Goal: Complete application form

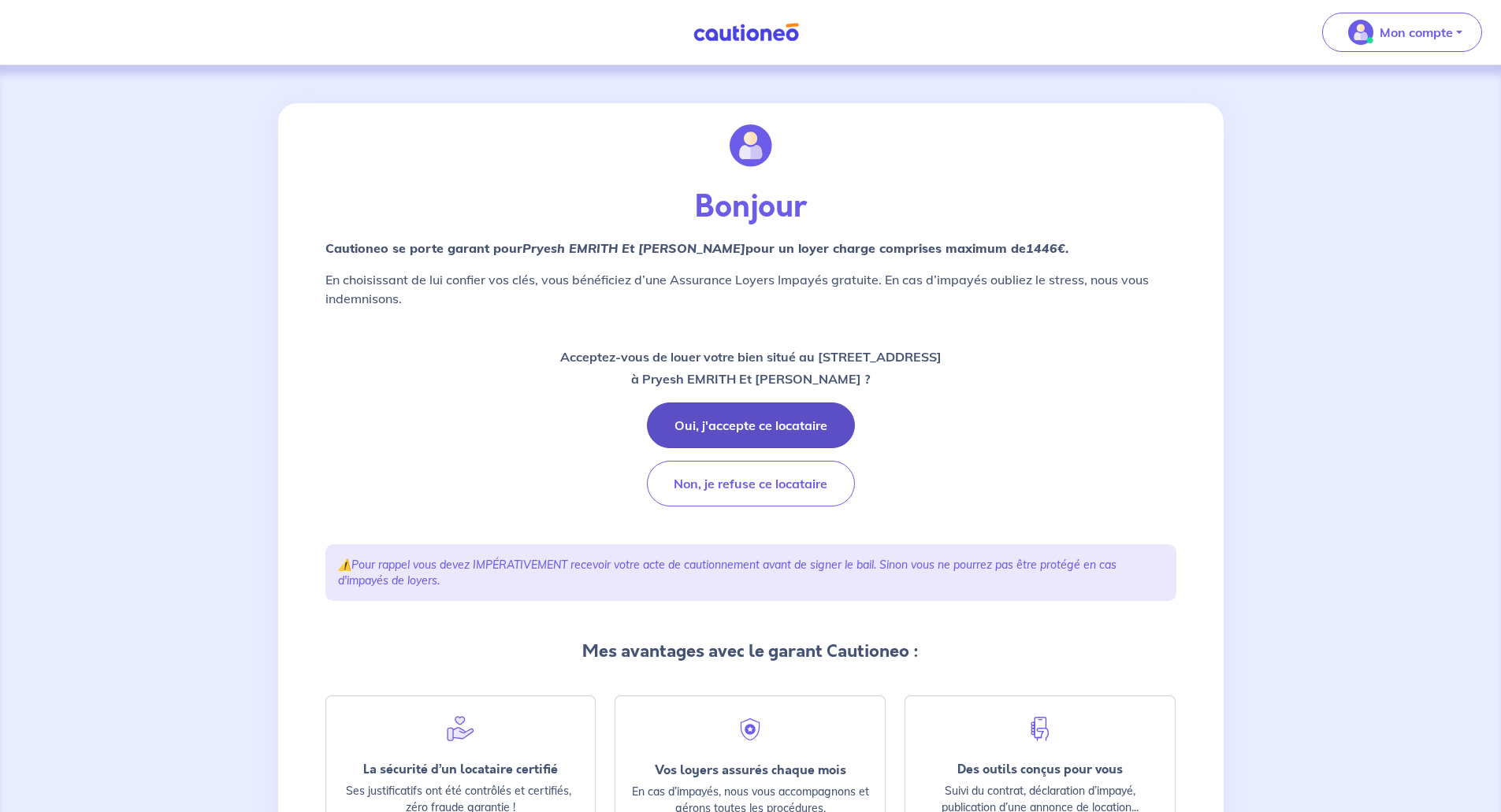
click at [767, 415] on button "Oui, j'accepte ce locataire" at bounding box center [751, 425] width 208 height 46
click at [755, 412] on button "Oui, j'accepte ce locataire" at bounding box center [751, 425] width 208 height 46
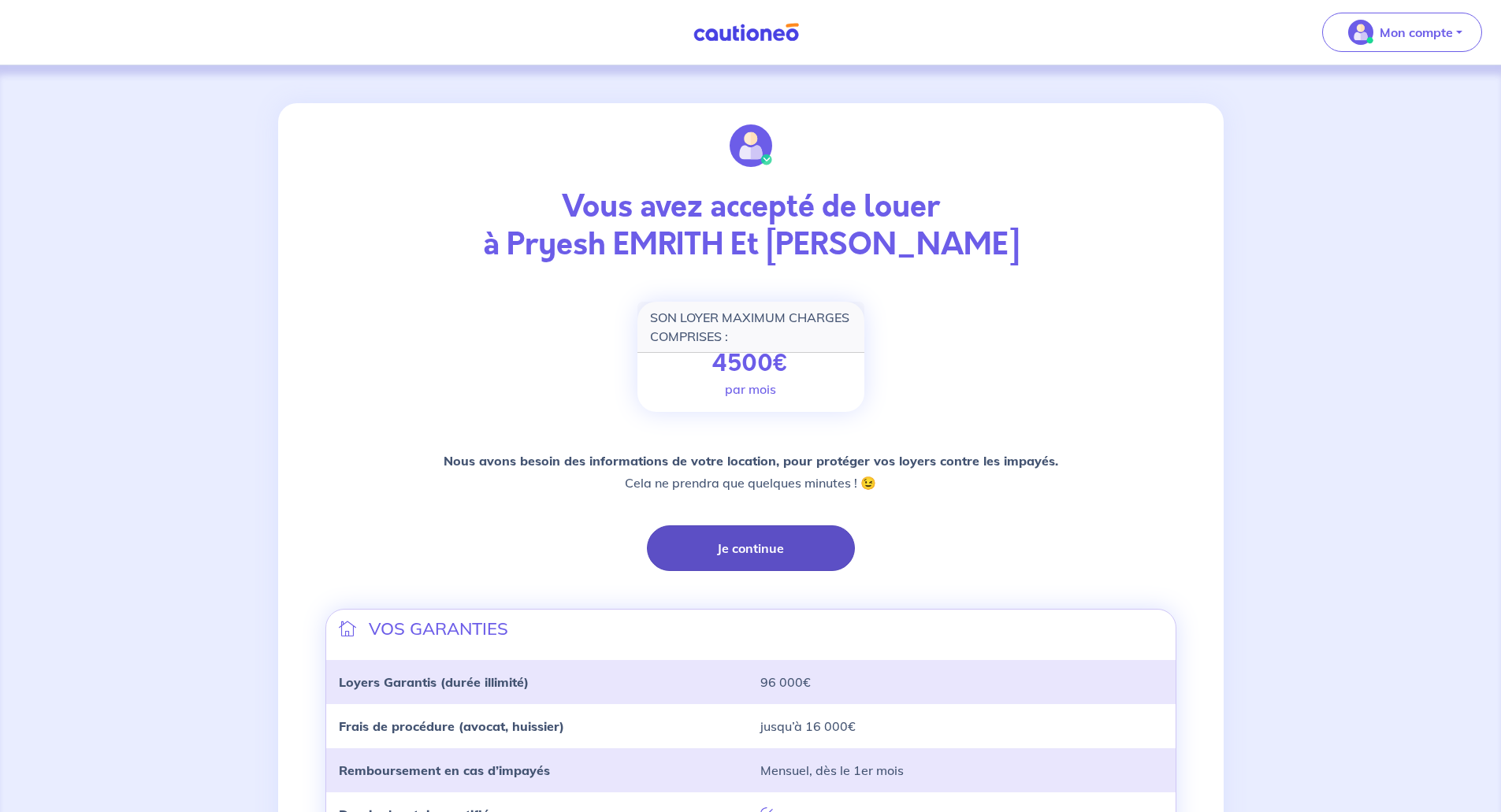
click at [784, 544] on button "Je continue" at bounding box center [751, 547] width 208 height 46
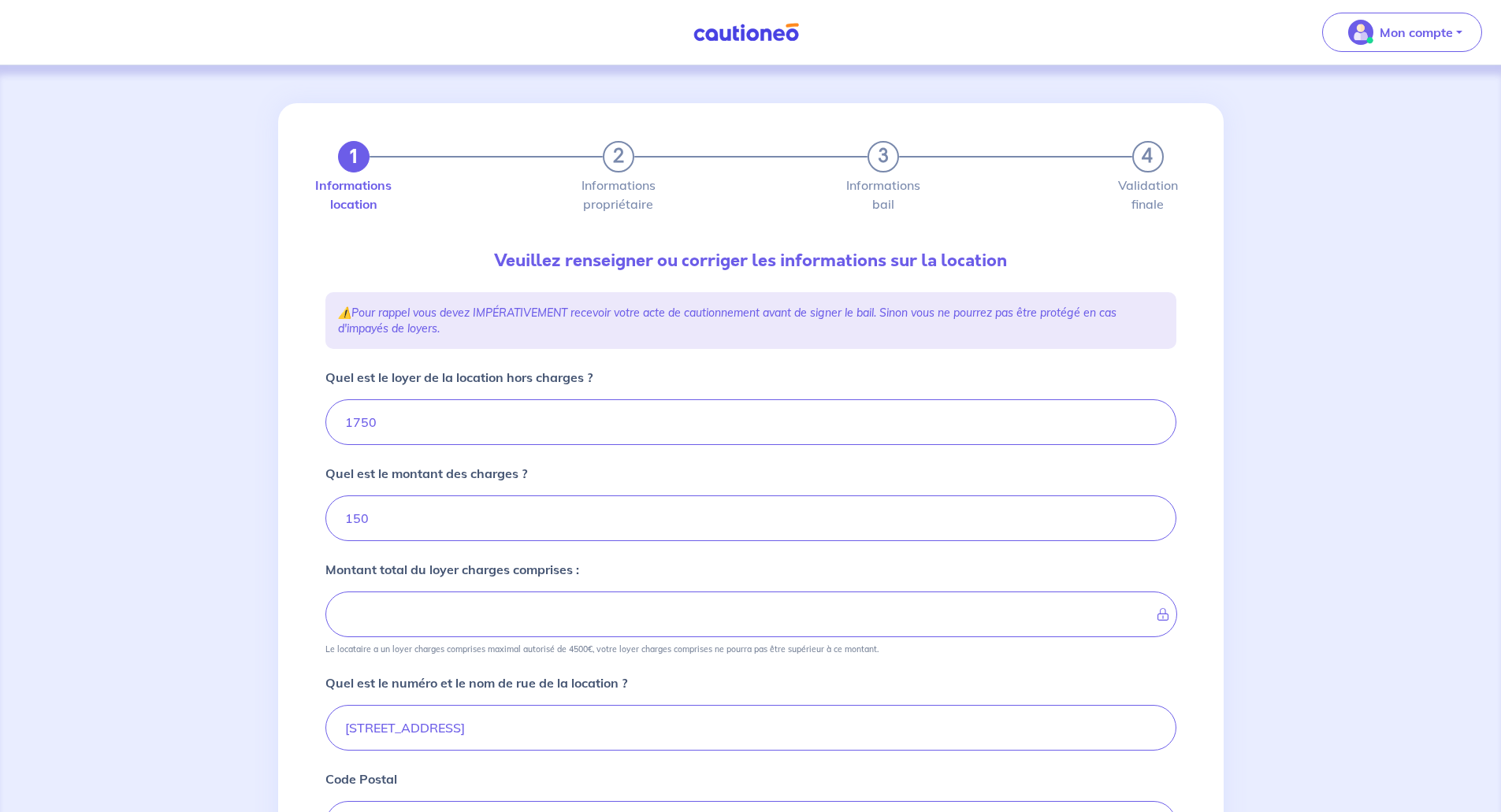
type input "1900"
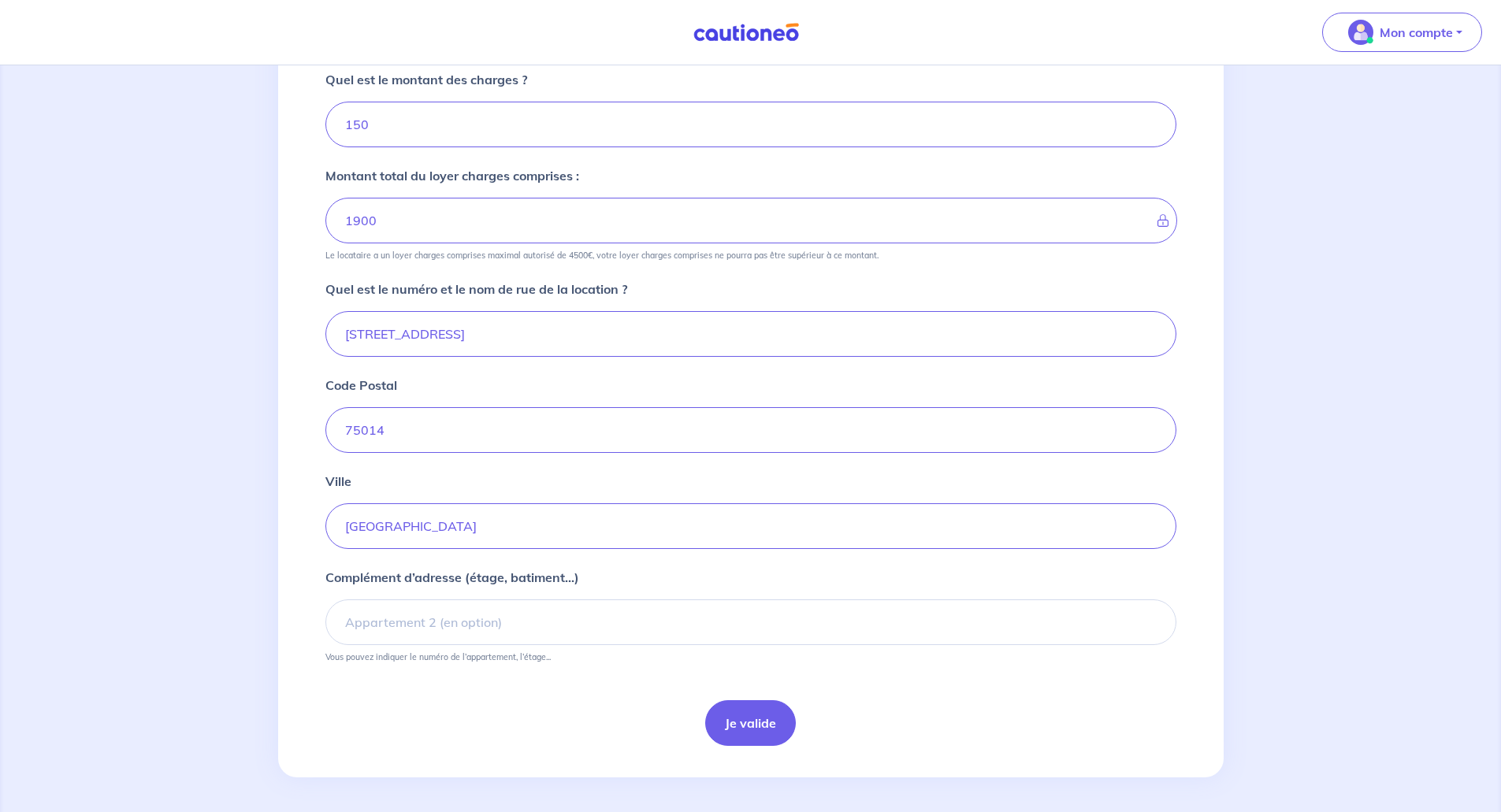
scroll to position [315, 0]
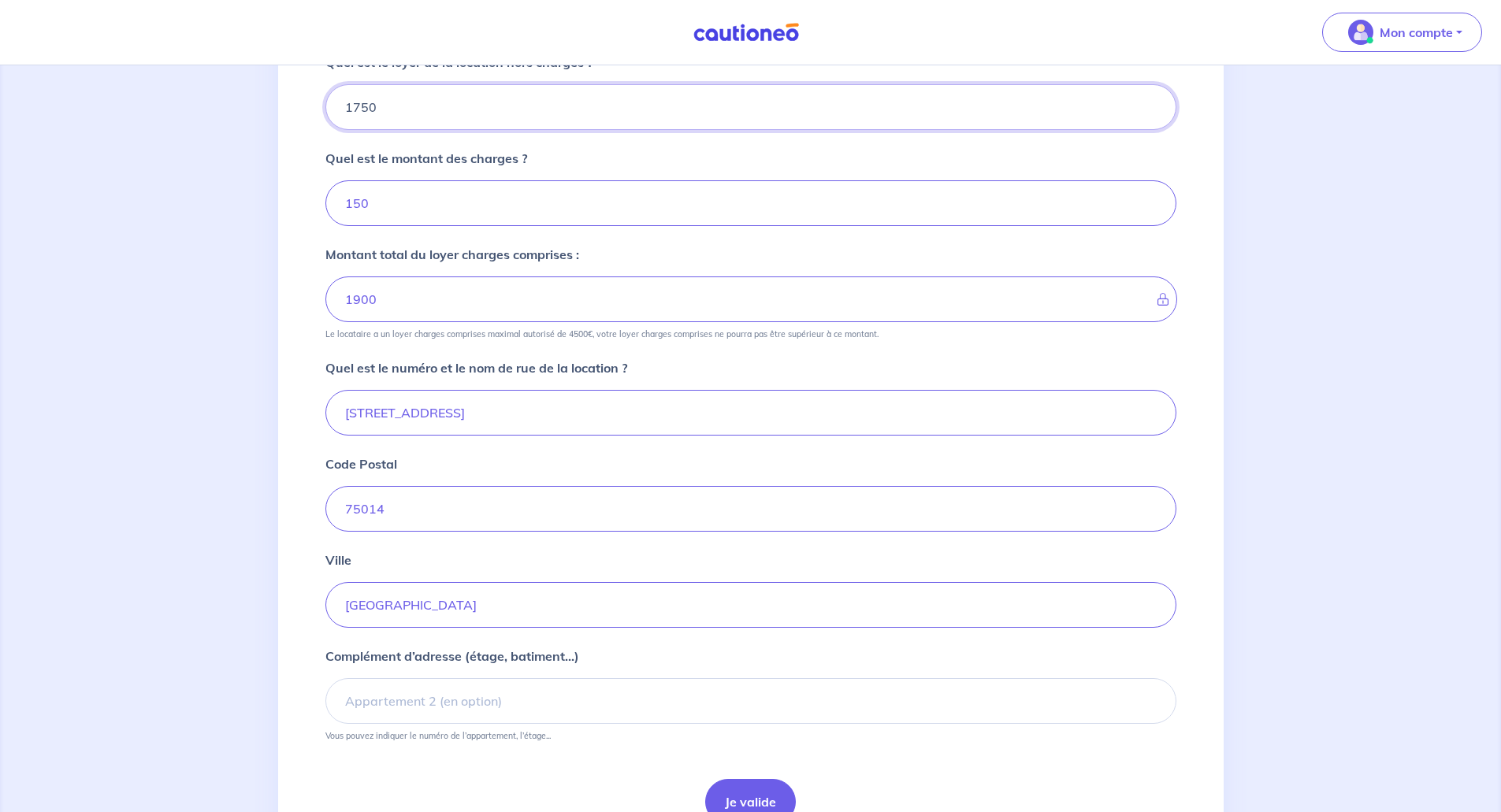
drag, startPoint x: 408, startPoint y: 103, endPoint x: 302, endPoint y: 102, distance: 106.0
click at [302, 102] on div "1 2 3 4 Informations location Informations propriétaire Informations bail Valid…" at bounding box center [751, 322] width 945 height 1068
type input "17"
type input "151"
type input "175"
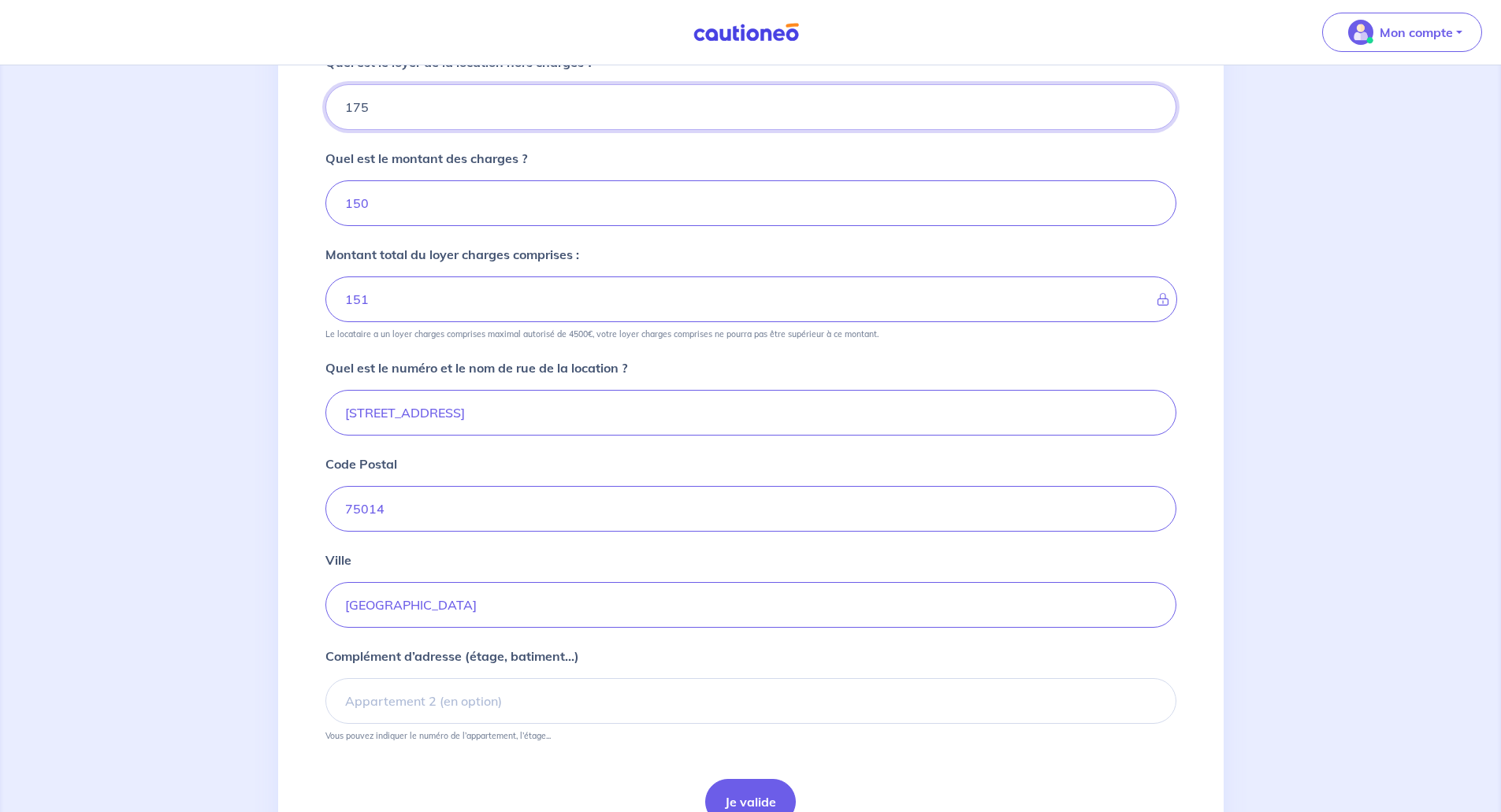
type input "167"
type input "1755"
type input "1905"
type input "1755"
drag, startPoint x: 371, startPoint y: 202, endPoint x: 318, endPoint y: 203, distance: 53.0
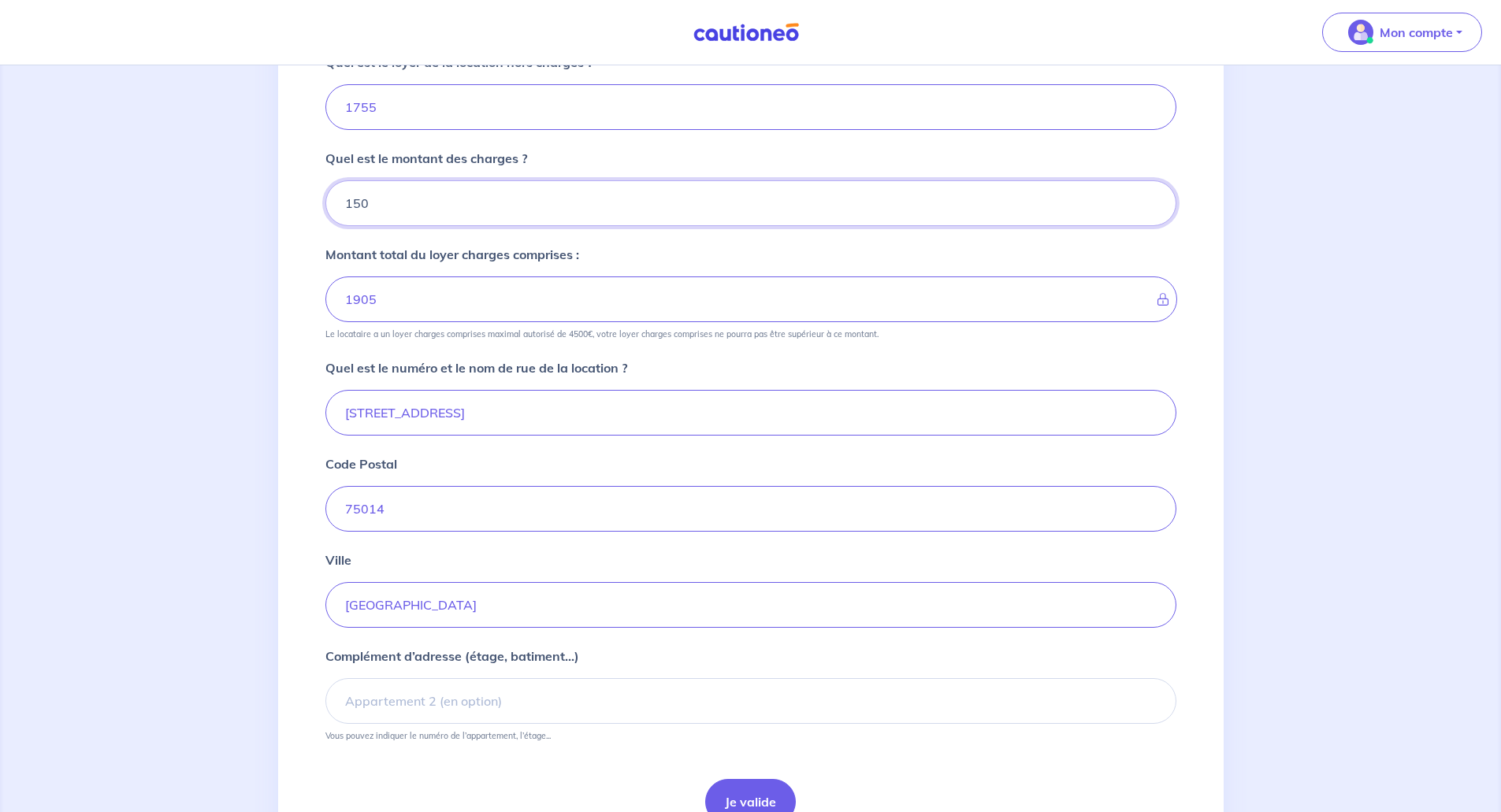
click at [318, 203] on div "1 2 3 4 Informations location Informations propriétaire Informations bail Valid…" at bounding box center [751, 316] width 869 height 1056
type input "145"
type input "1900"
type input "145"
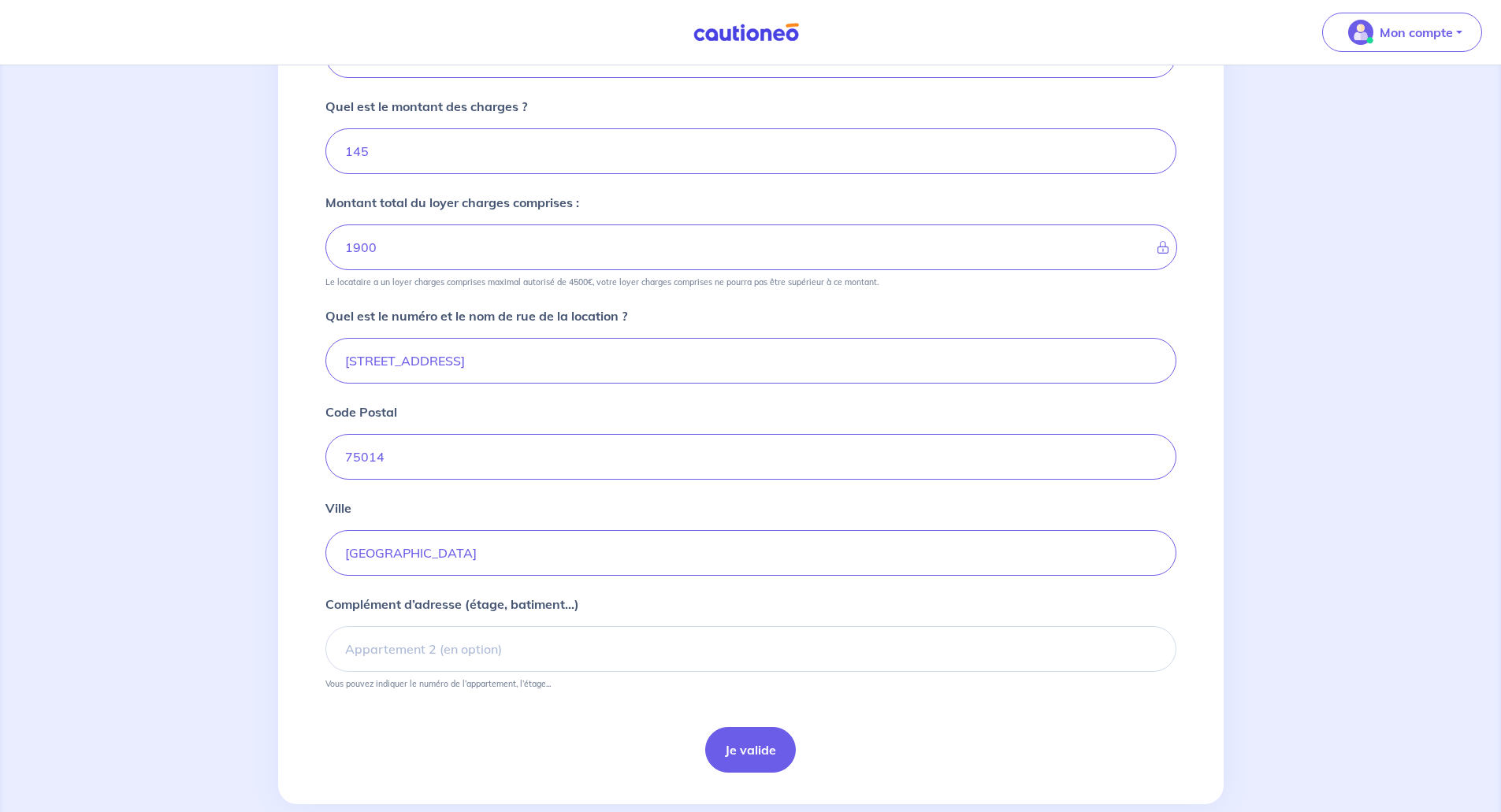
scroll to position [397, 0]
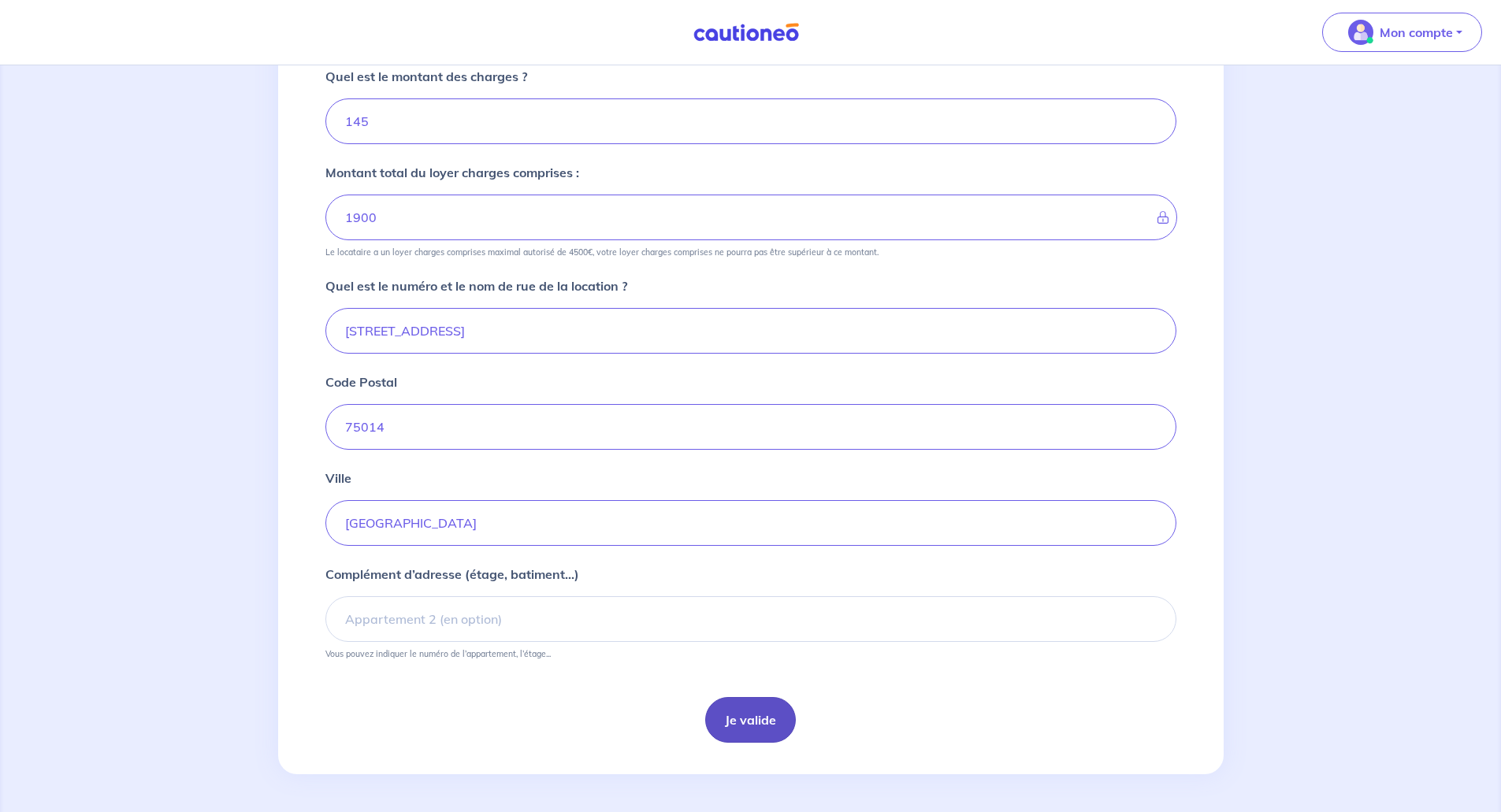
click at [736, 722] on button "Je valide" at bounding box center [750, 719] width 90 height 46
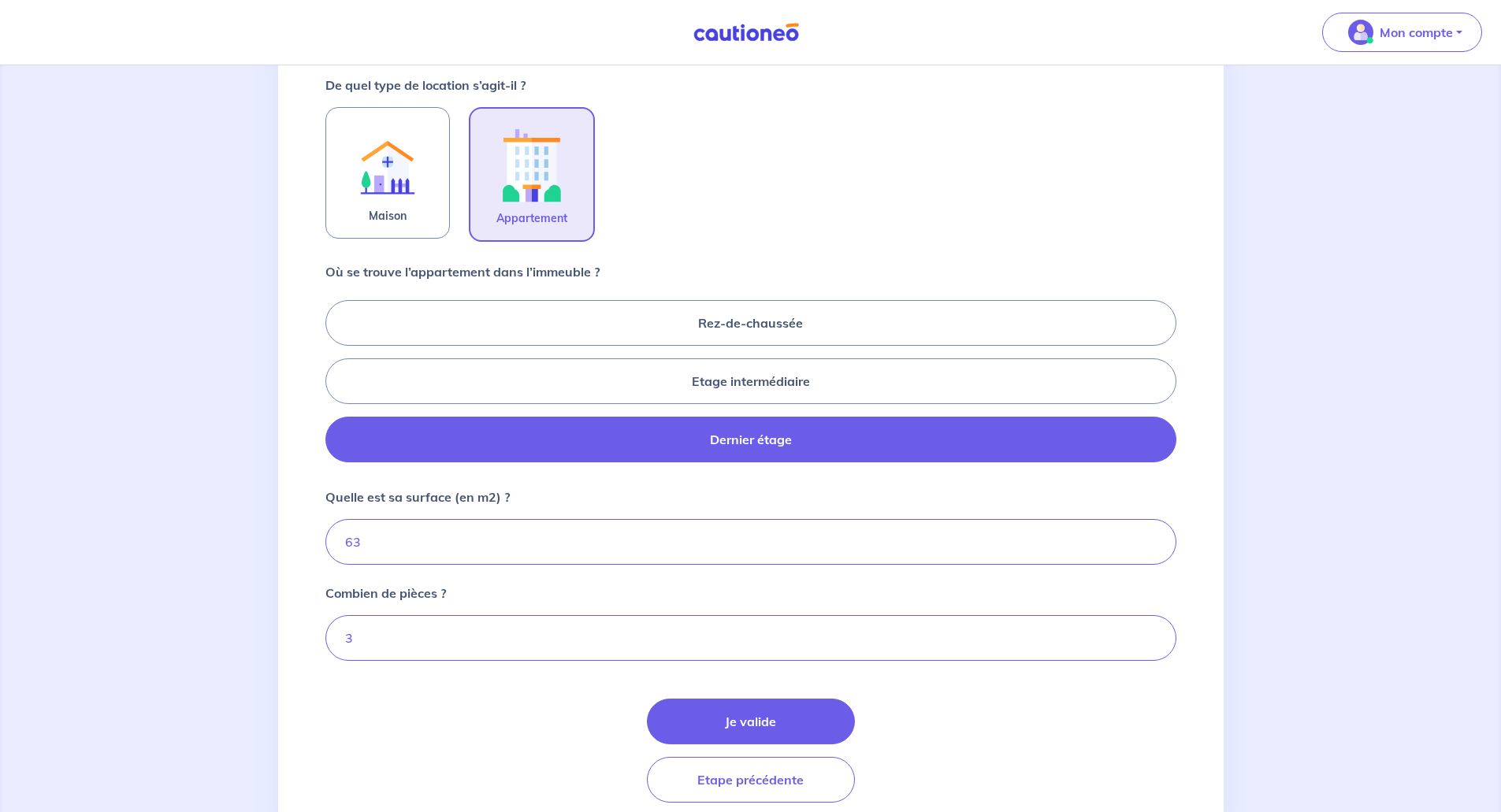
scroll to position [536, 0]
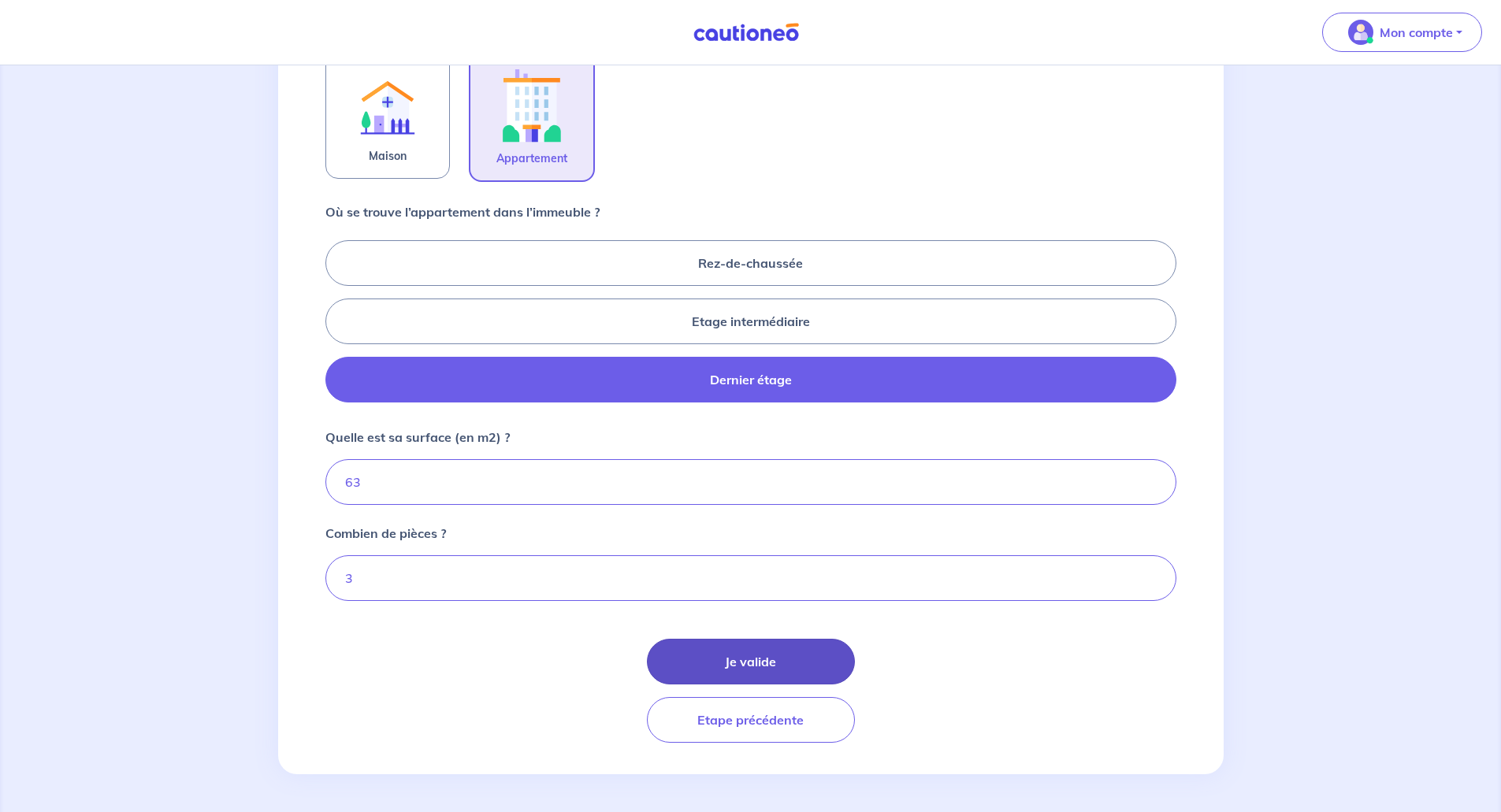
click at [731, 658] on button "Je valide" at bounding box center [751, 661] width 208 height 46
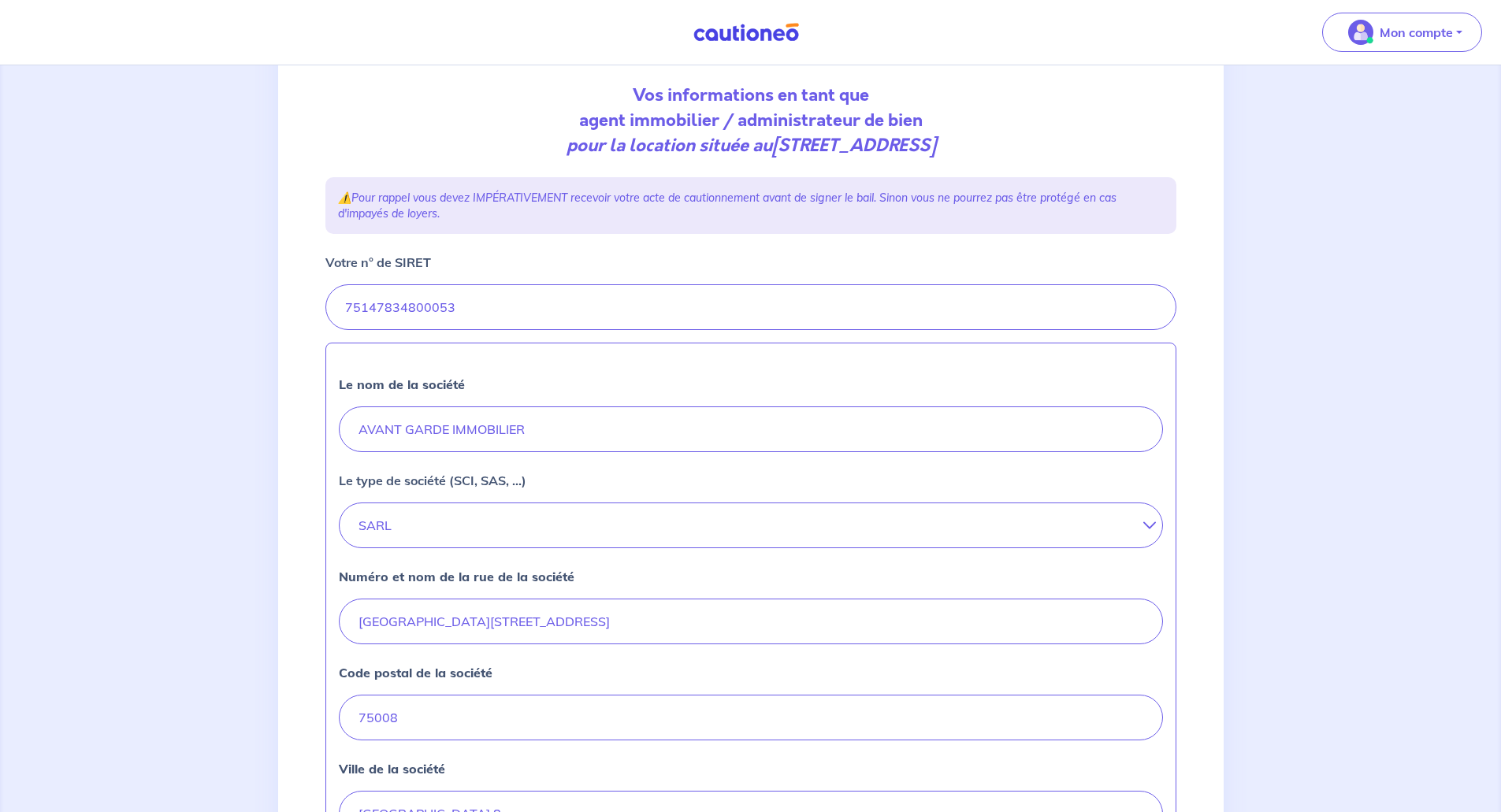
scroll to position [524, 0]
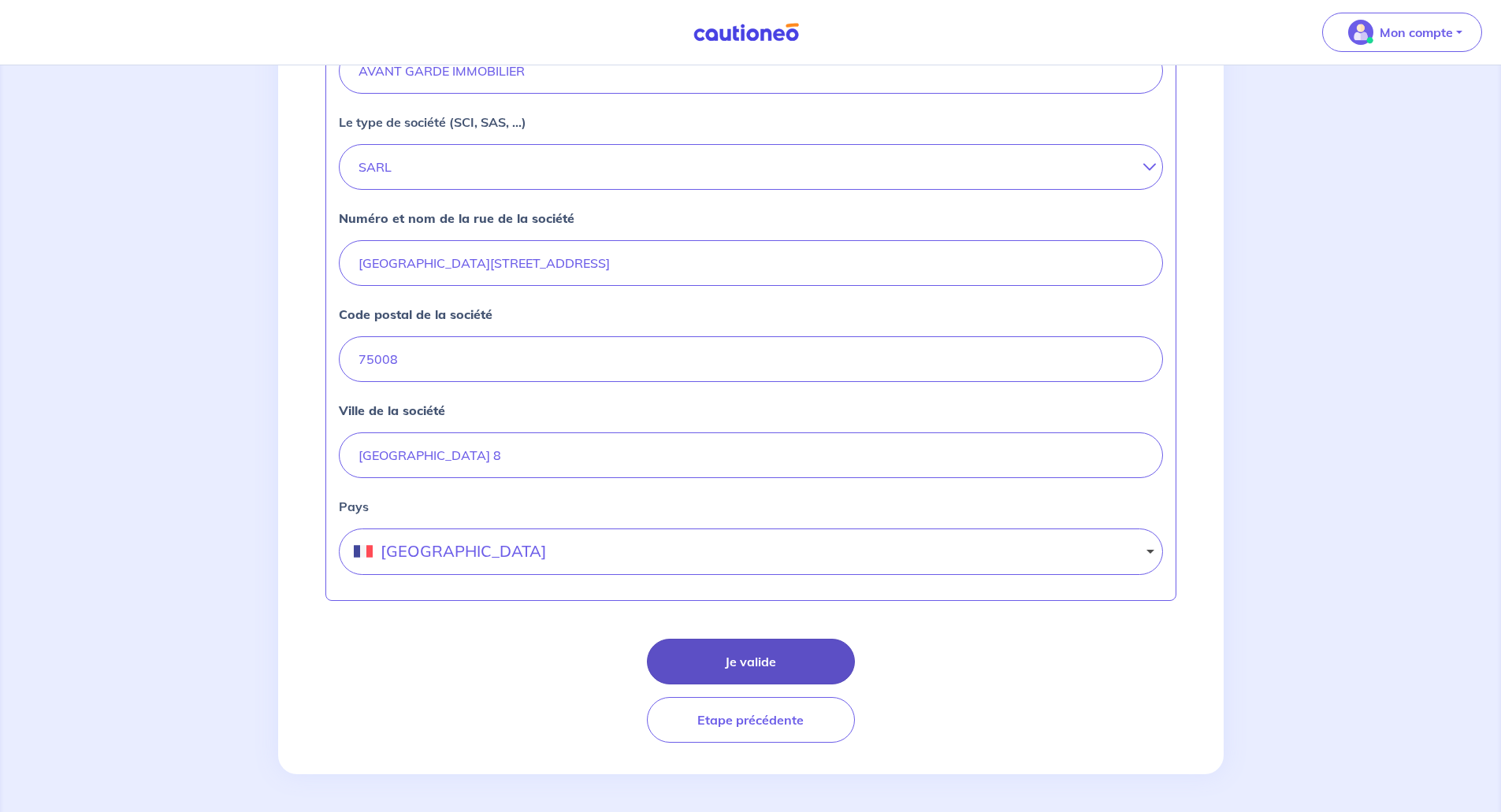
click at [730, 653] on button "Je valide" at bounding box center [751, 661] width 208 height 46
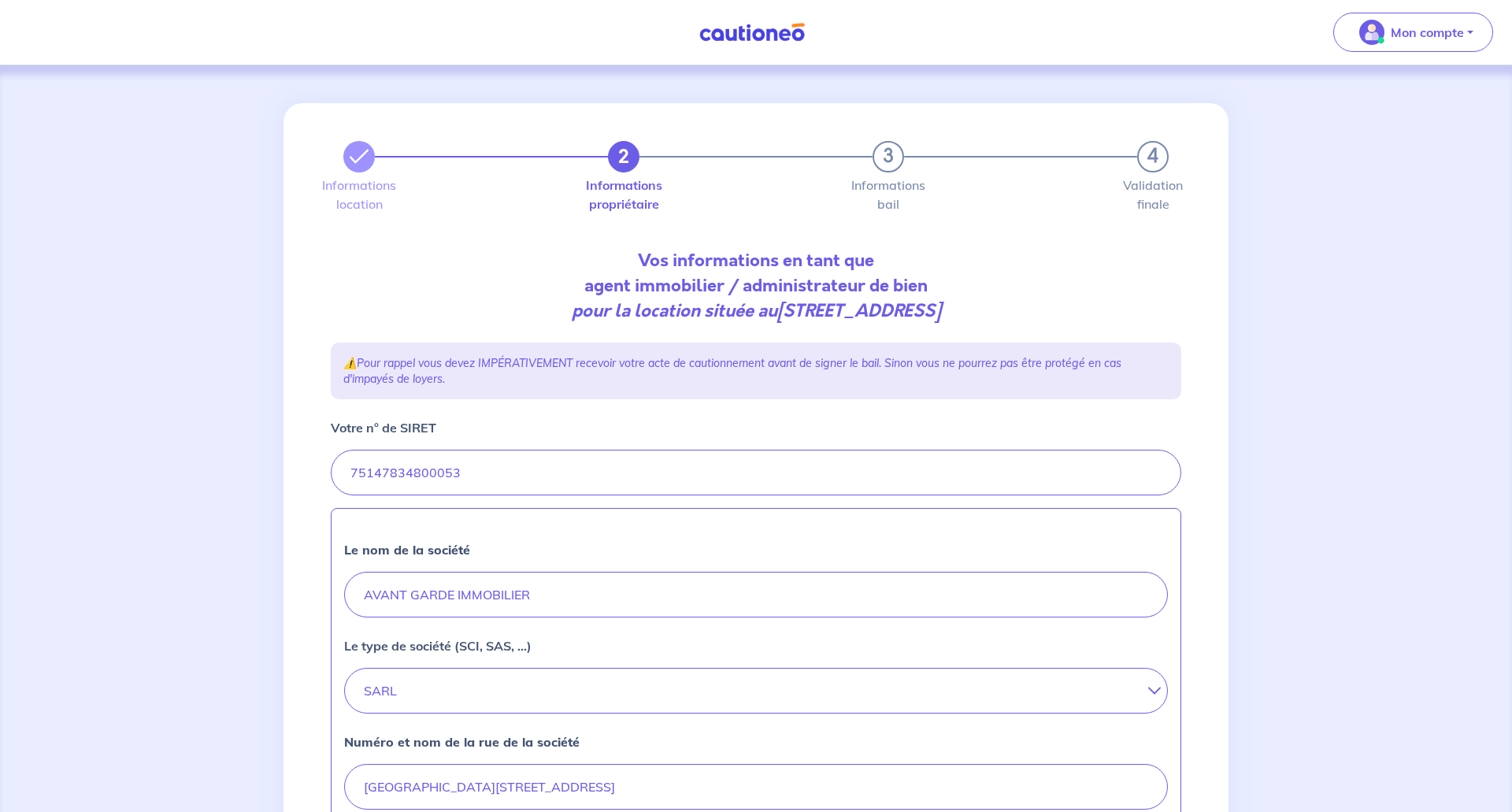
select select "FR"
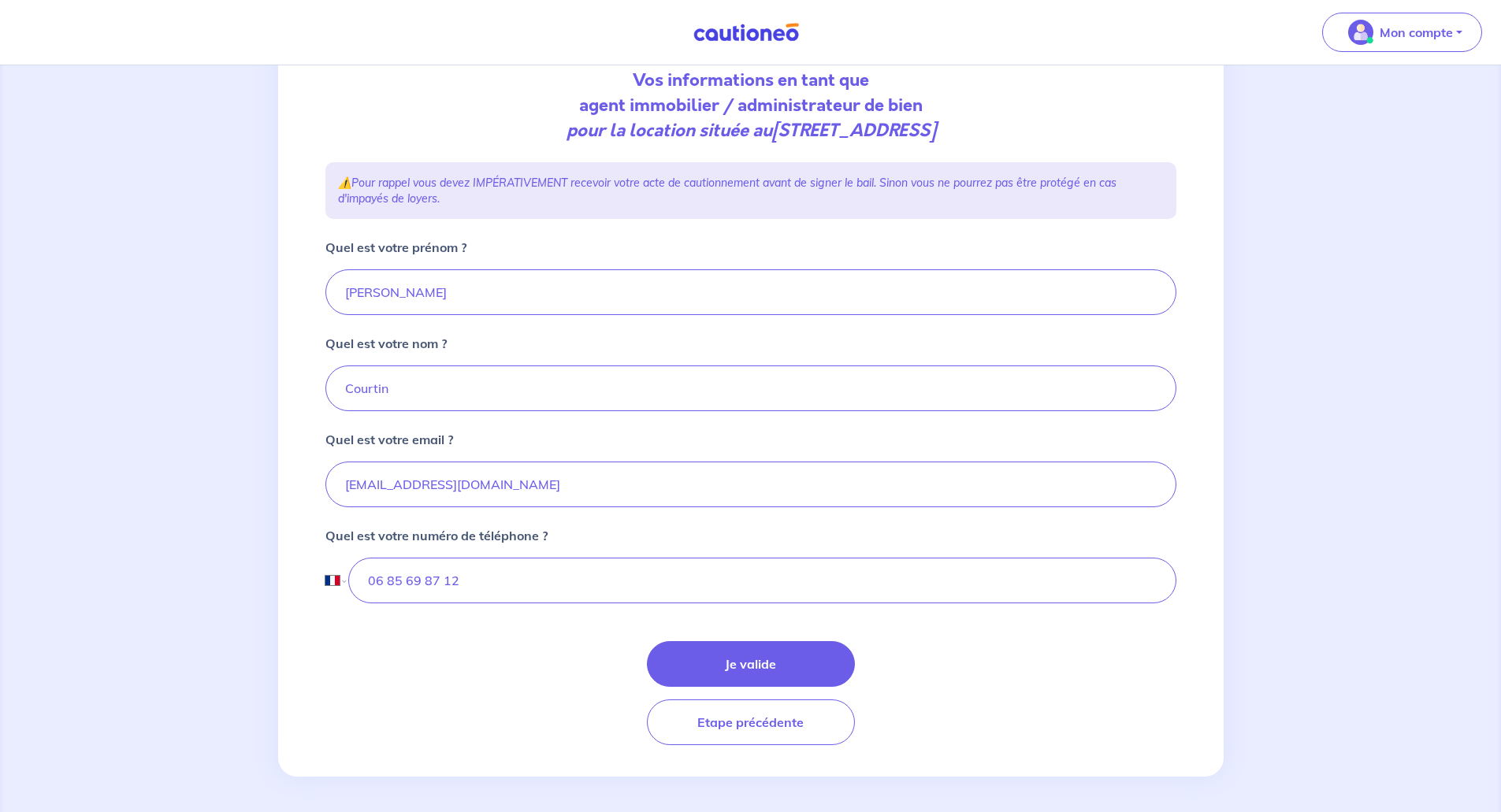
scroll to position [182, 0]
click at [727, 670] on button "Je valide" at bounding box center [751, 661] width 208 height 46
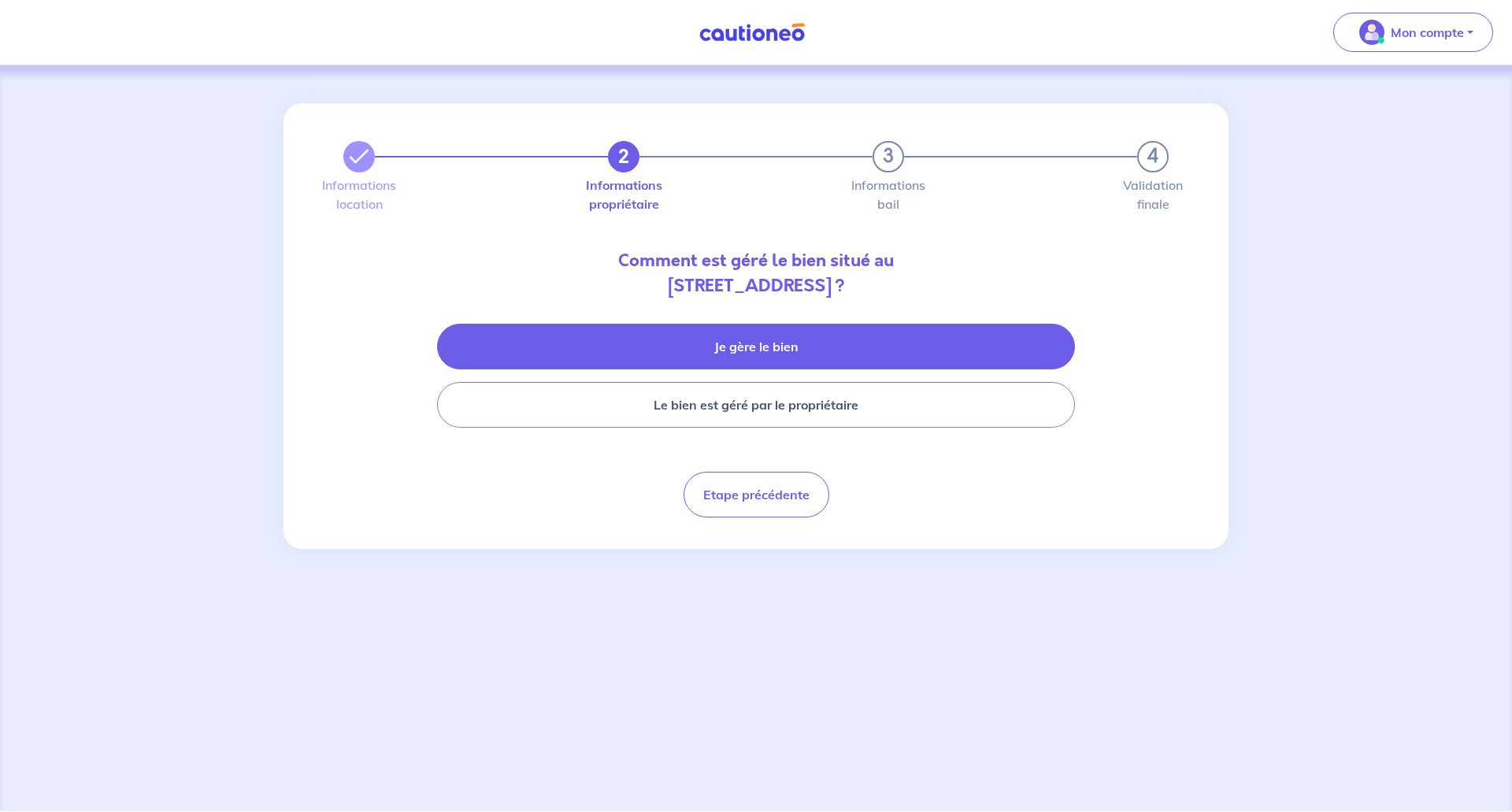
click at [818, 356] on button "Je gère le bien" at bounding box center [756, 346] width 638 height 46
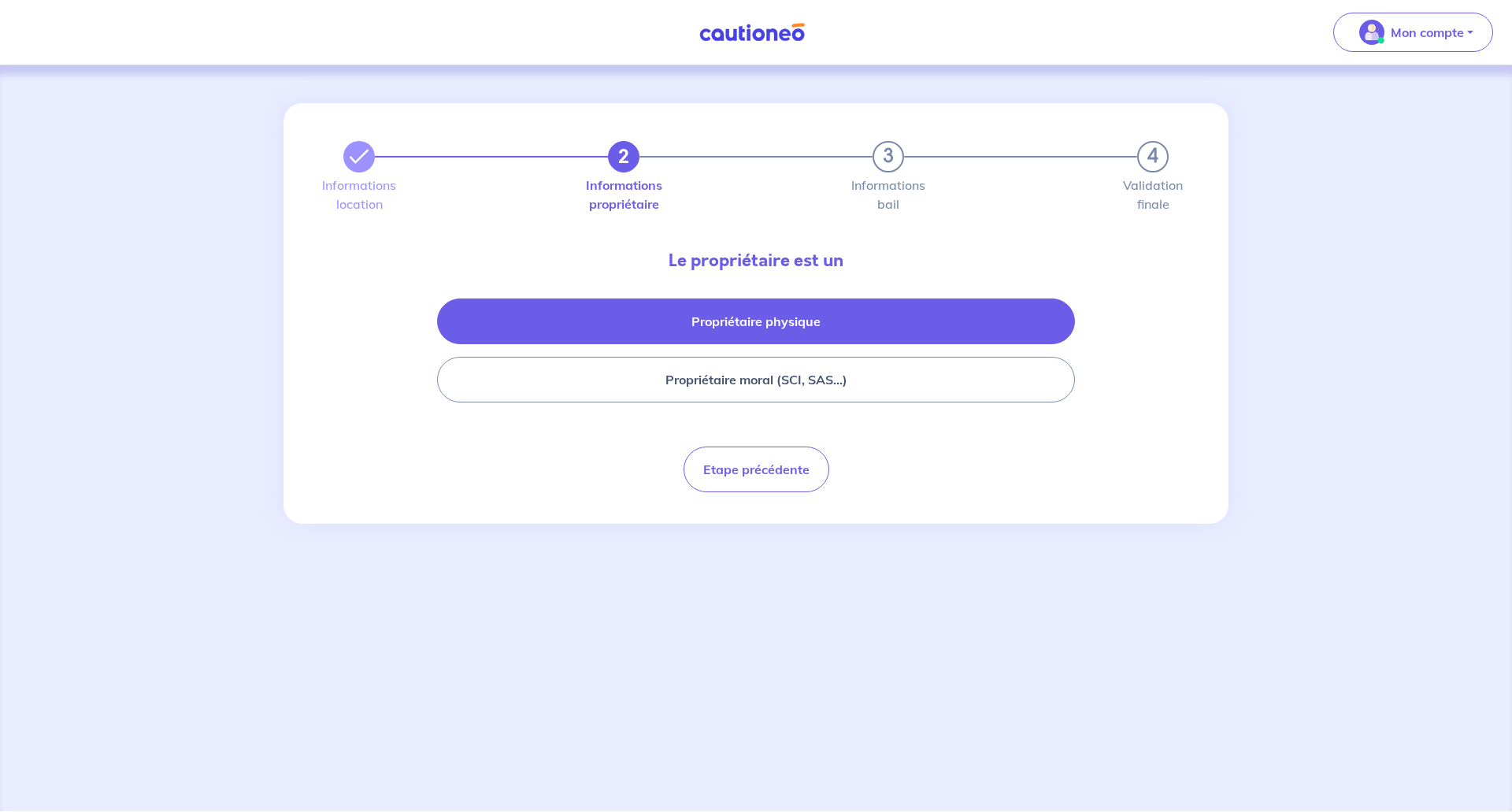
click at [823, 332] on button "Propriétaire physique" at bounding box center [756, 321] width 638 height 46
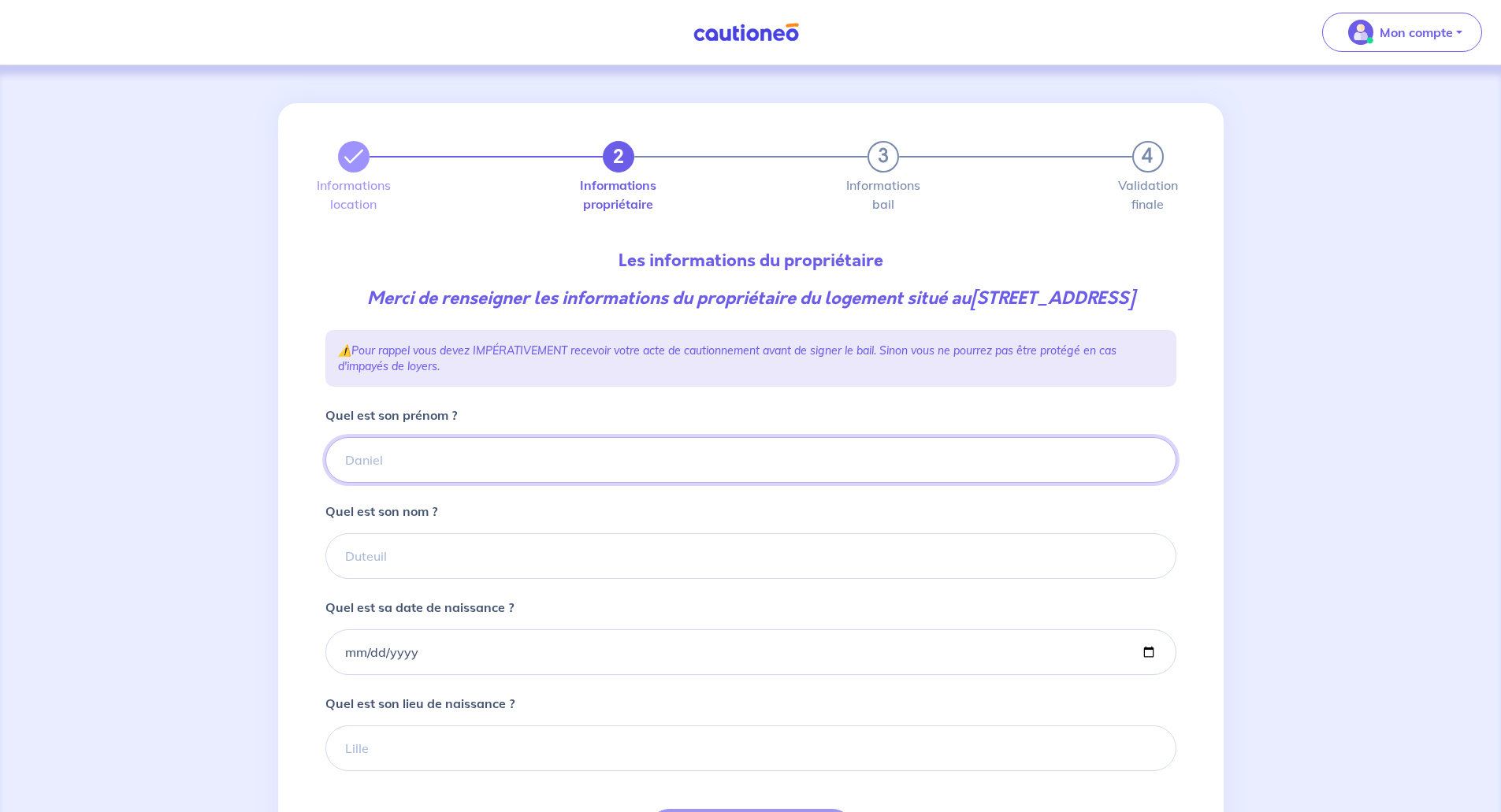
click at [478, 464] on input "Quel est son prénom ?" at bounding box center [750, 460] width 851 height 46
type input "[PERSON_NAME]"
click at [370, 568] on input "Quel est son nom ?" at bounding box center [750, 556] width 851 height 46
type input "DUCOURS"
click at [347, 654] on input "Quel est sa date de naissance ?" at bounding box center [750, 652] width 851 height 46
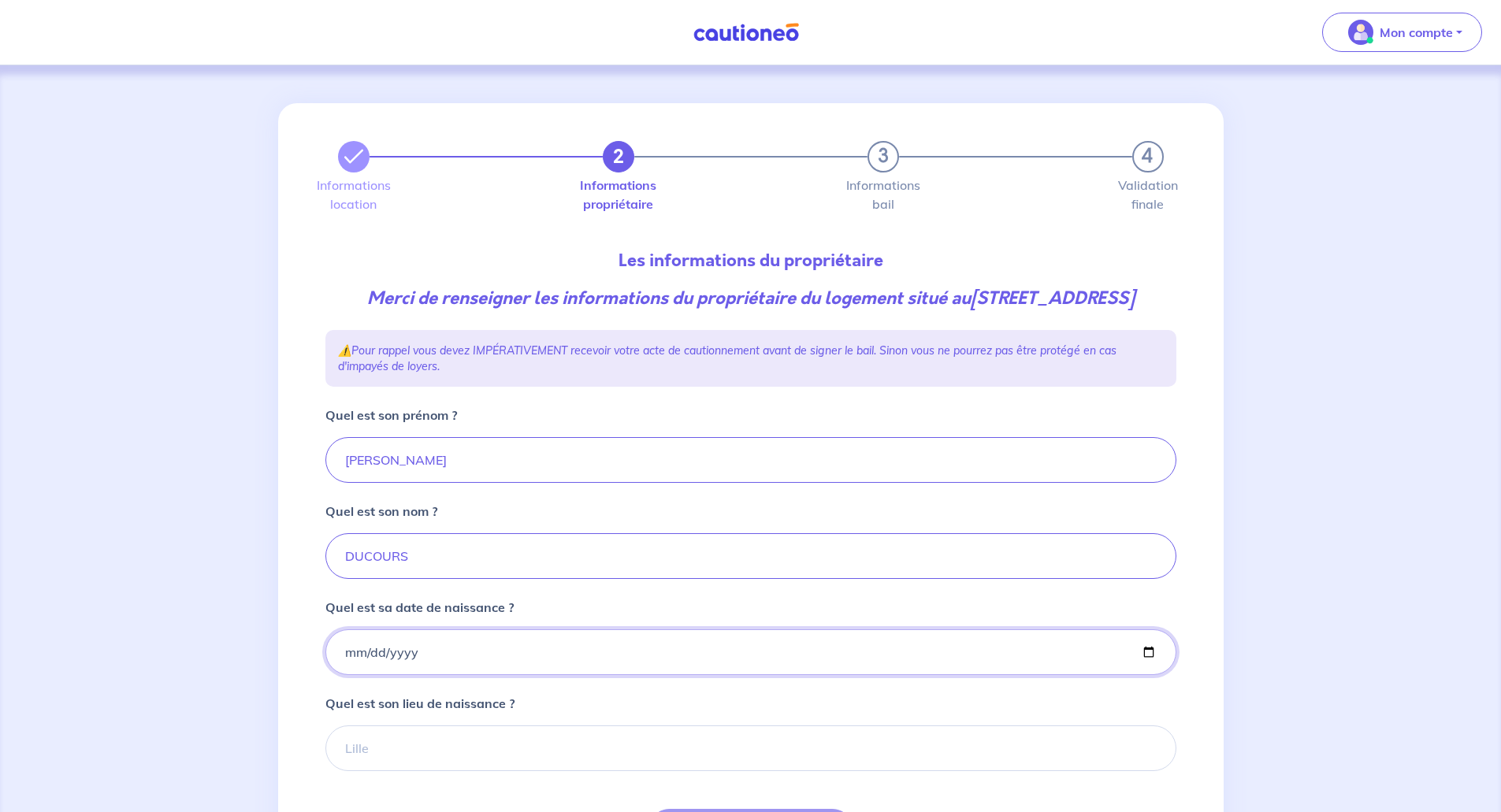
click at [349, 654] on input "Quel est sa date de naissance ?" at bounding box center [750, 652] width 851 height 46
type input "[DATE]"
click at [382, 739] on input "Quel est son lieu de naissance ?" at bounding box center [750, 748] width 851 height 46
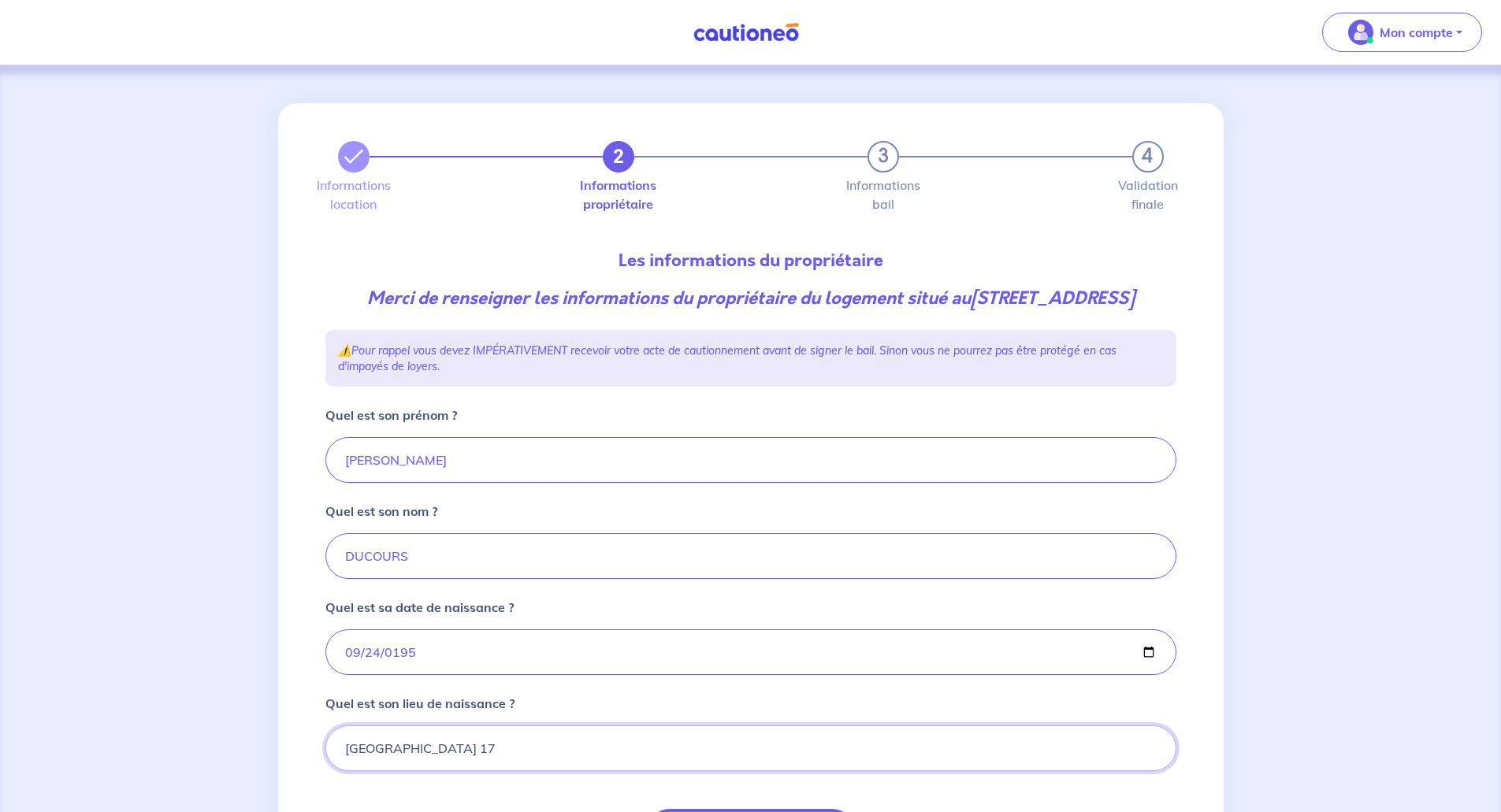
type input "[GEOGRAPHIC_DATA] 17"
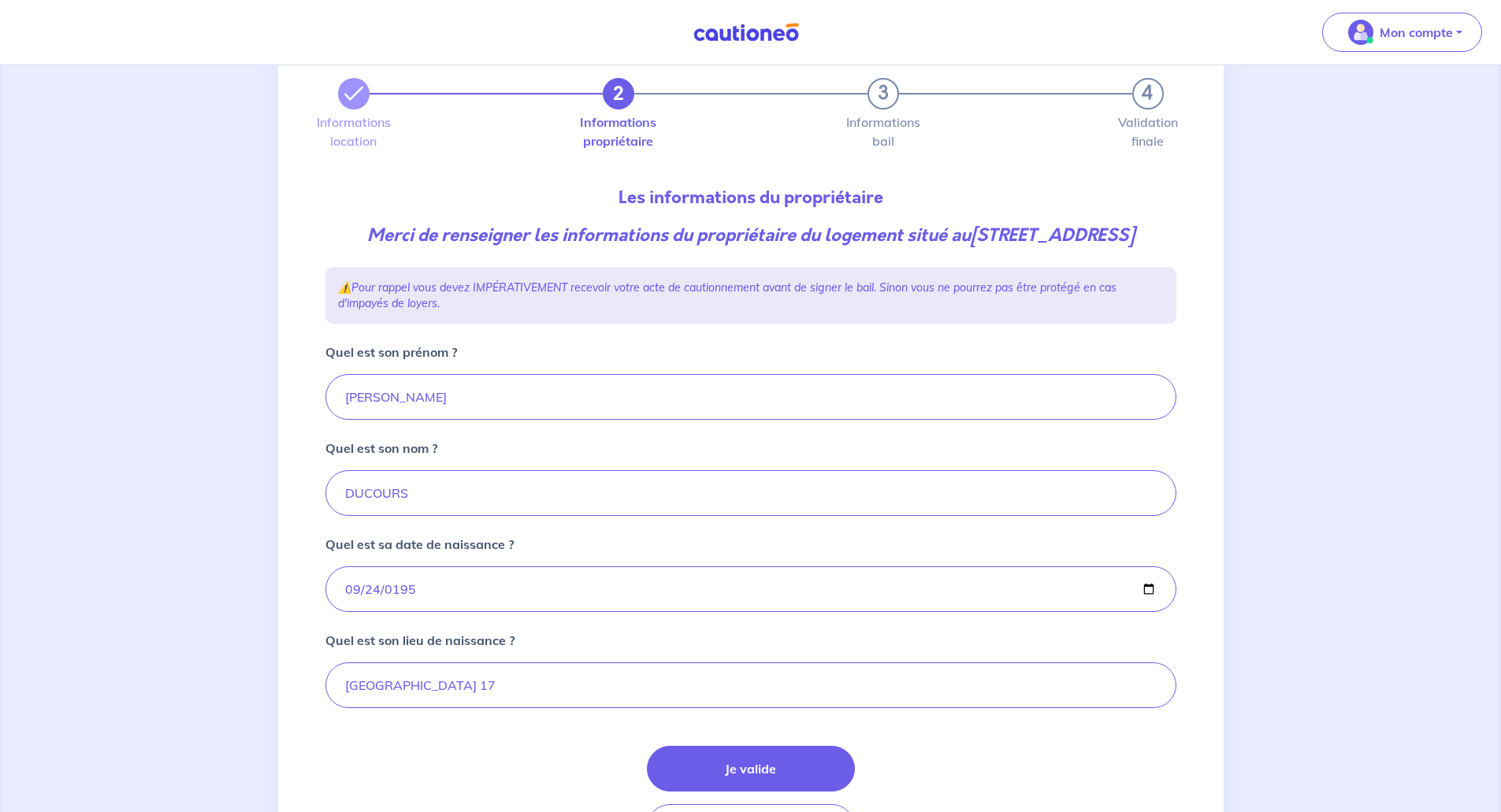
scroll to position [170, 0]
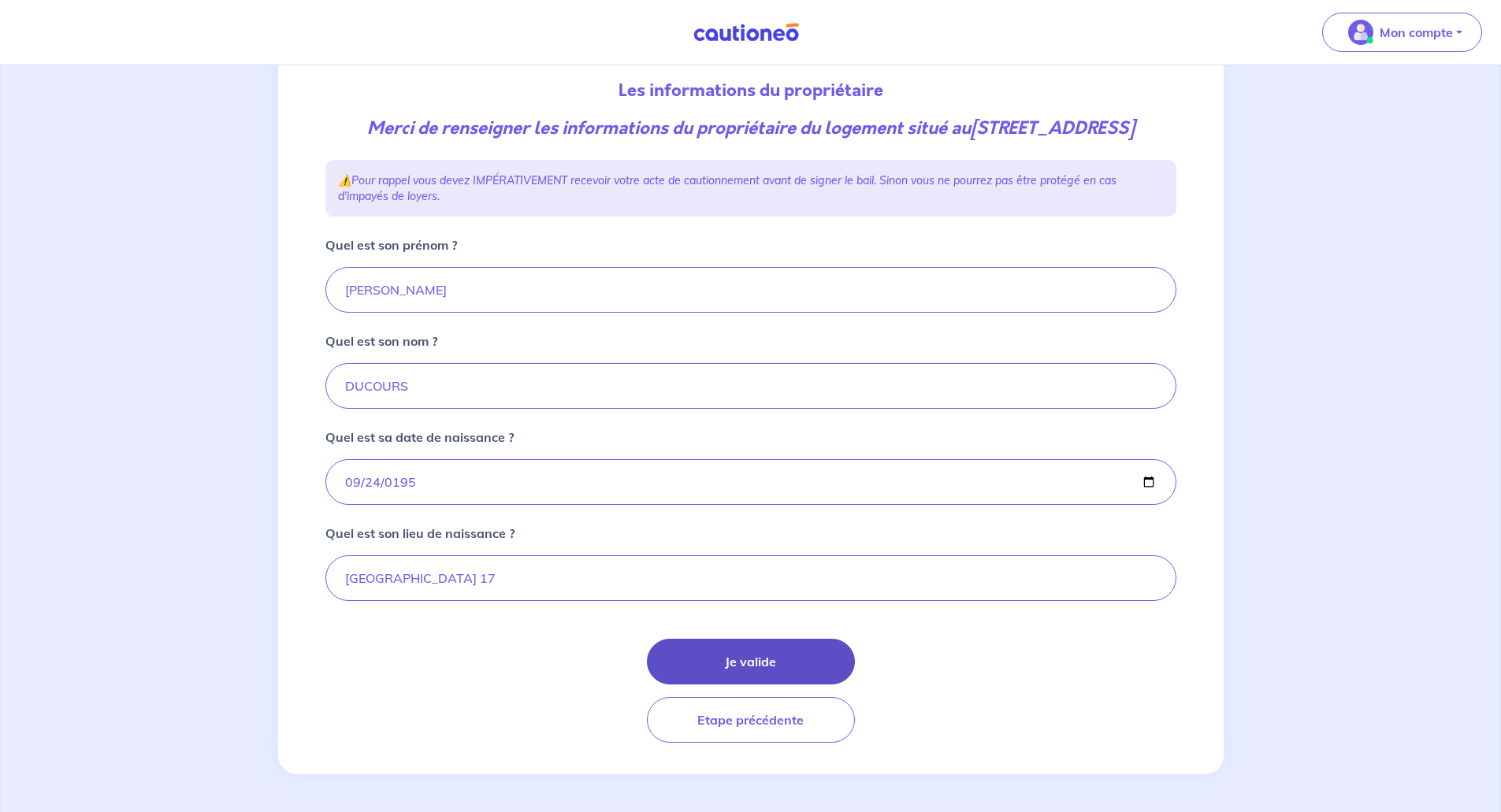
click at [710, 652] on button "Je valide" at bounding box center [751, 661] width 208 height 46
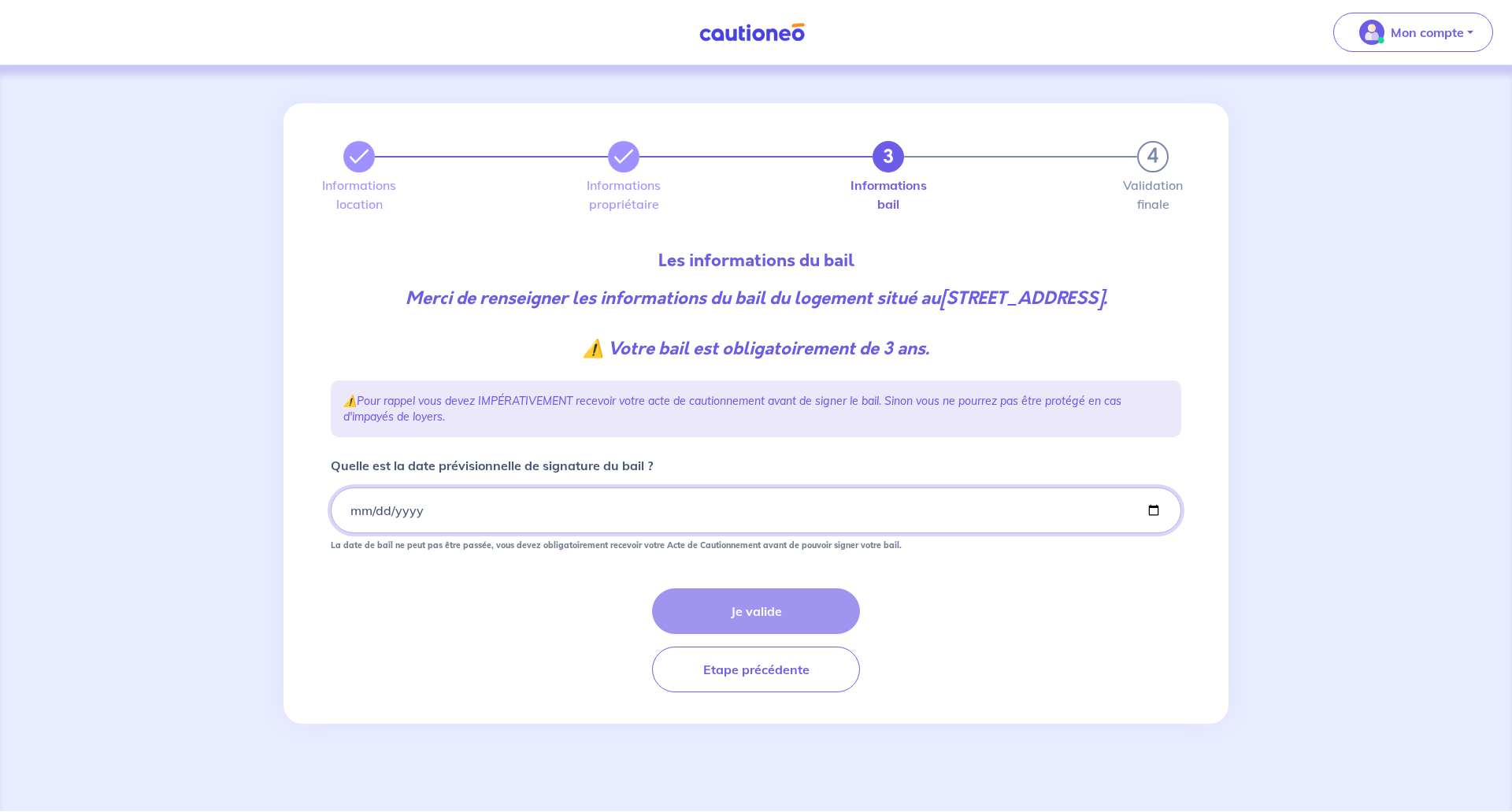
click at [347, 518] on input "Quelle est la date prévisionnelle de signature du bail ?" at bounding box center [756, 510] width 851 height 46
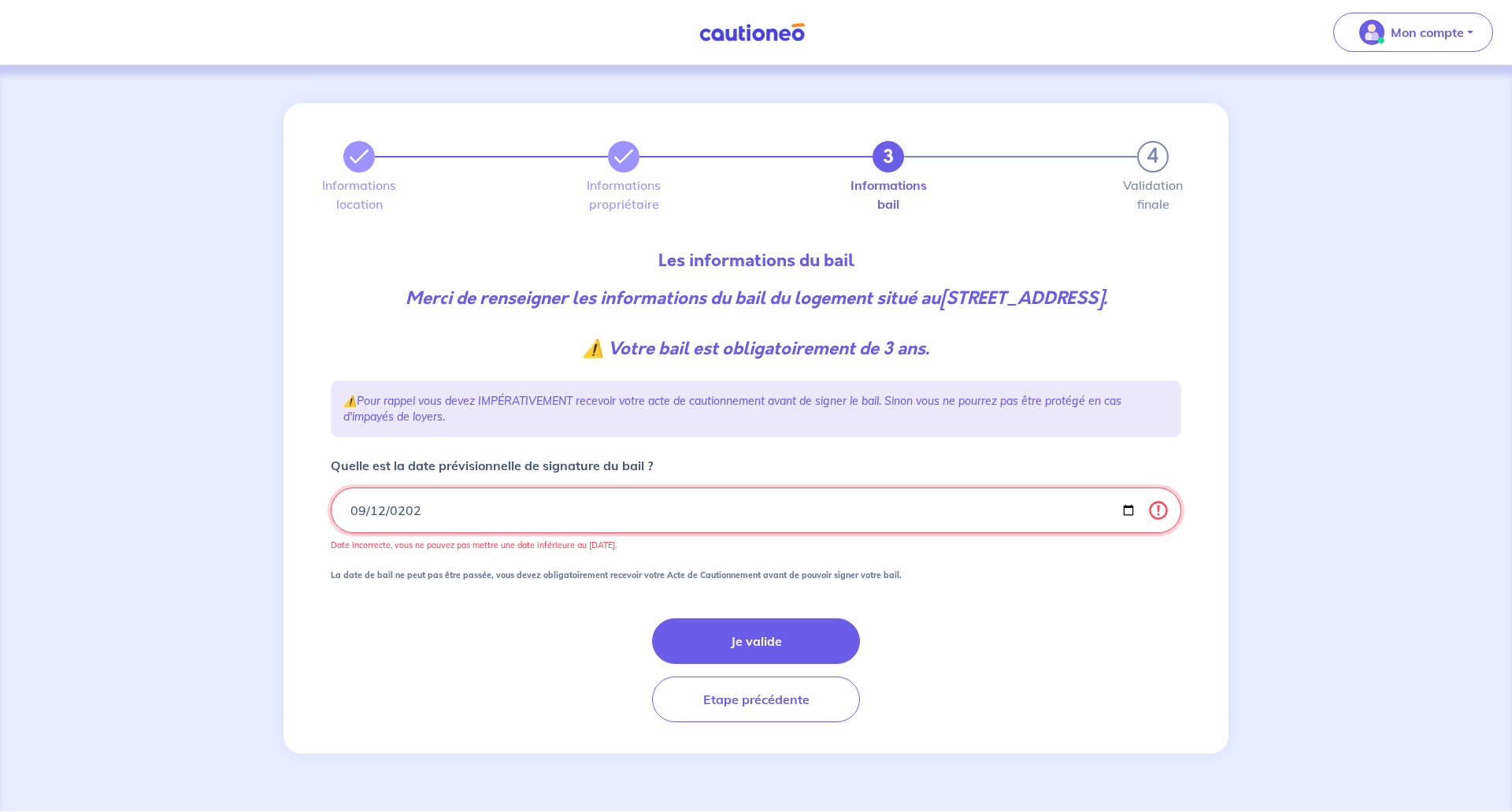
type input "[DATE]"
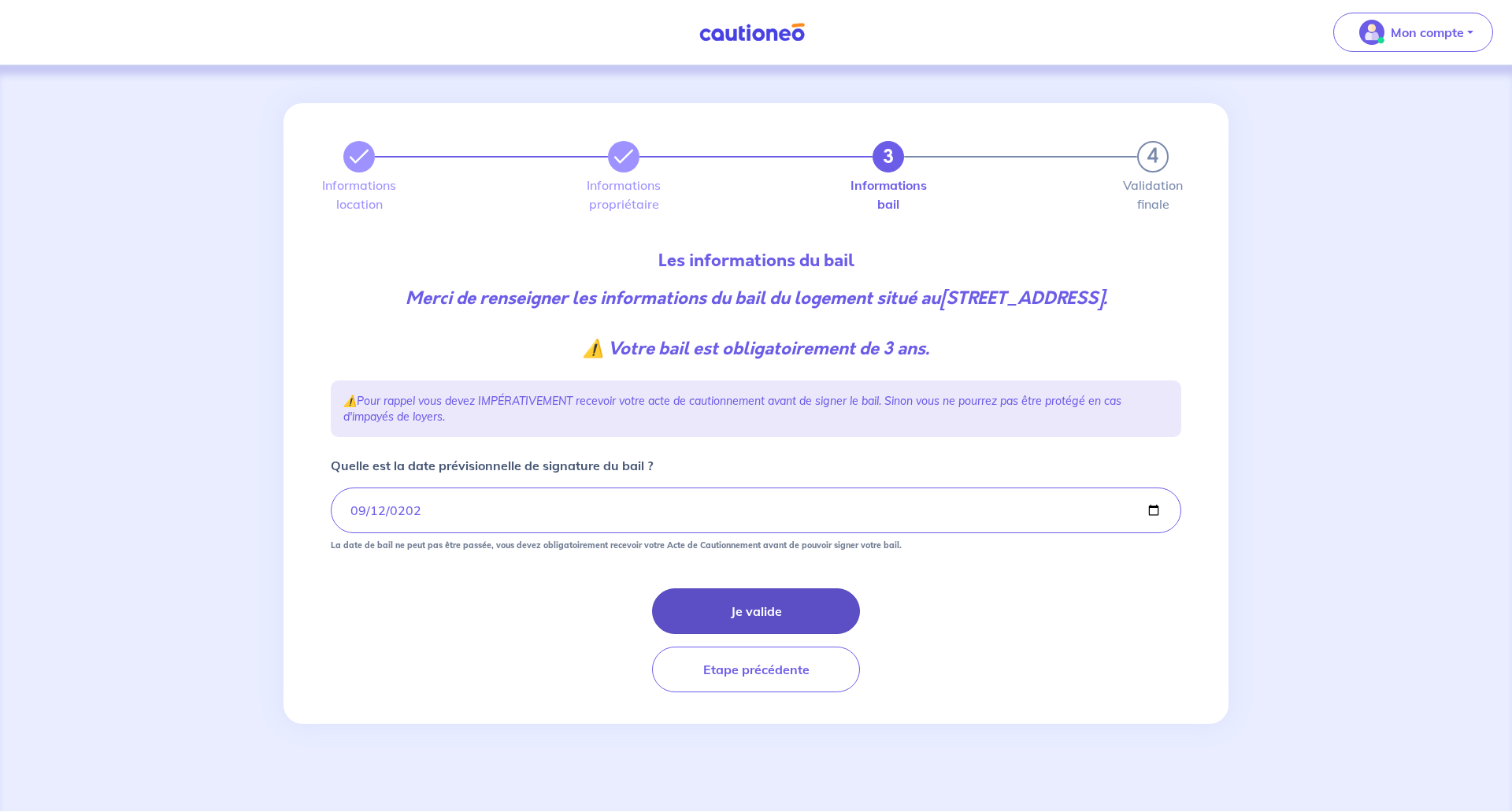
click at [770, 613] on button "Je valide" at bounding box center [756, 610] width 208 height 46
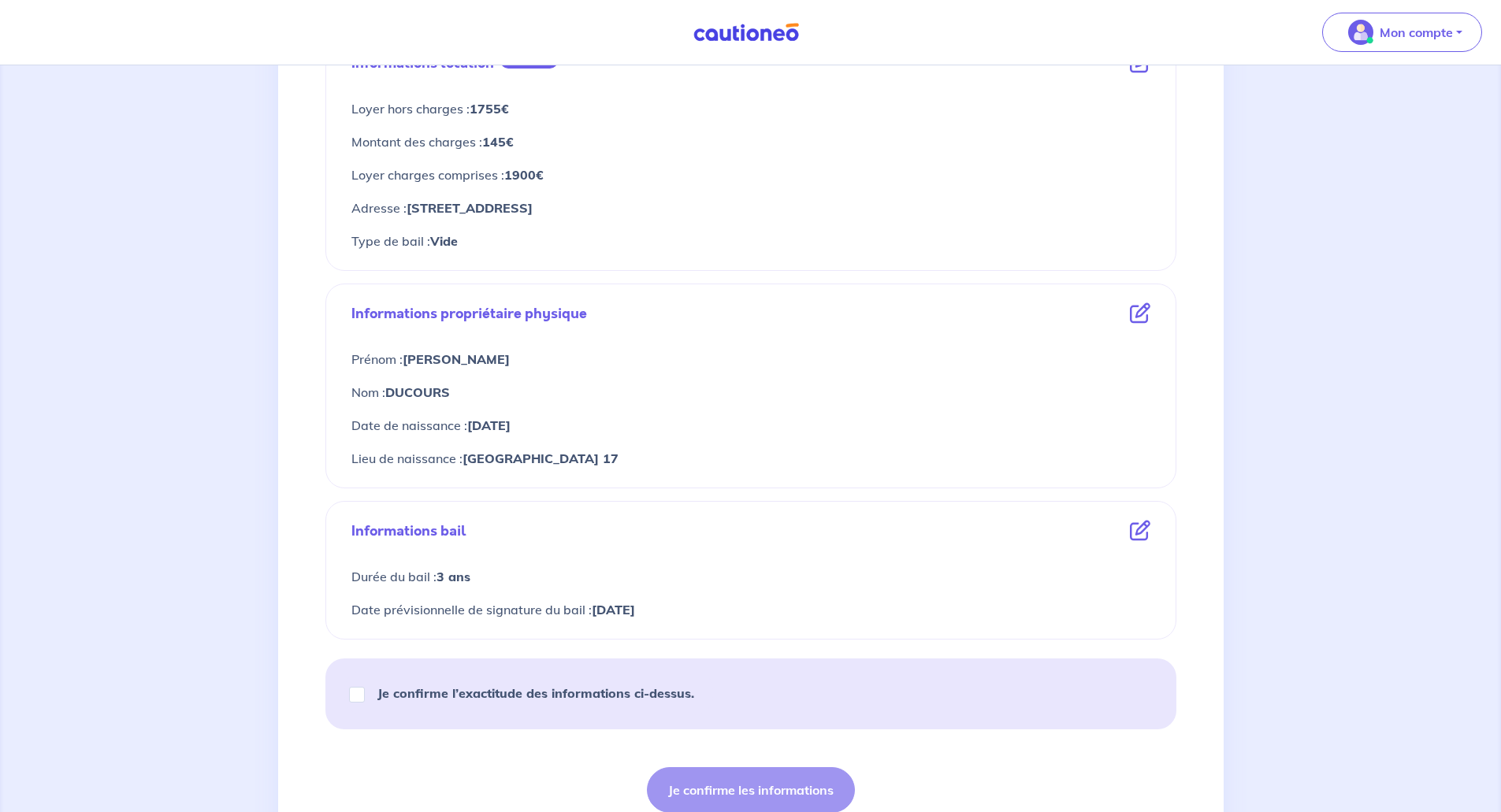
scroll to position [475, 0]
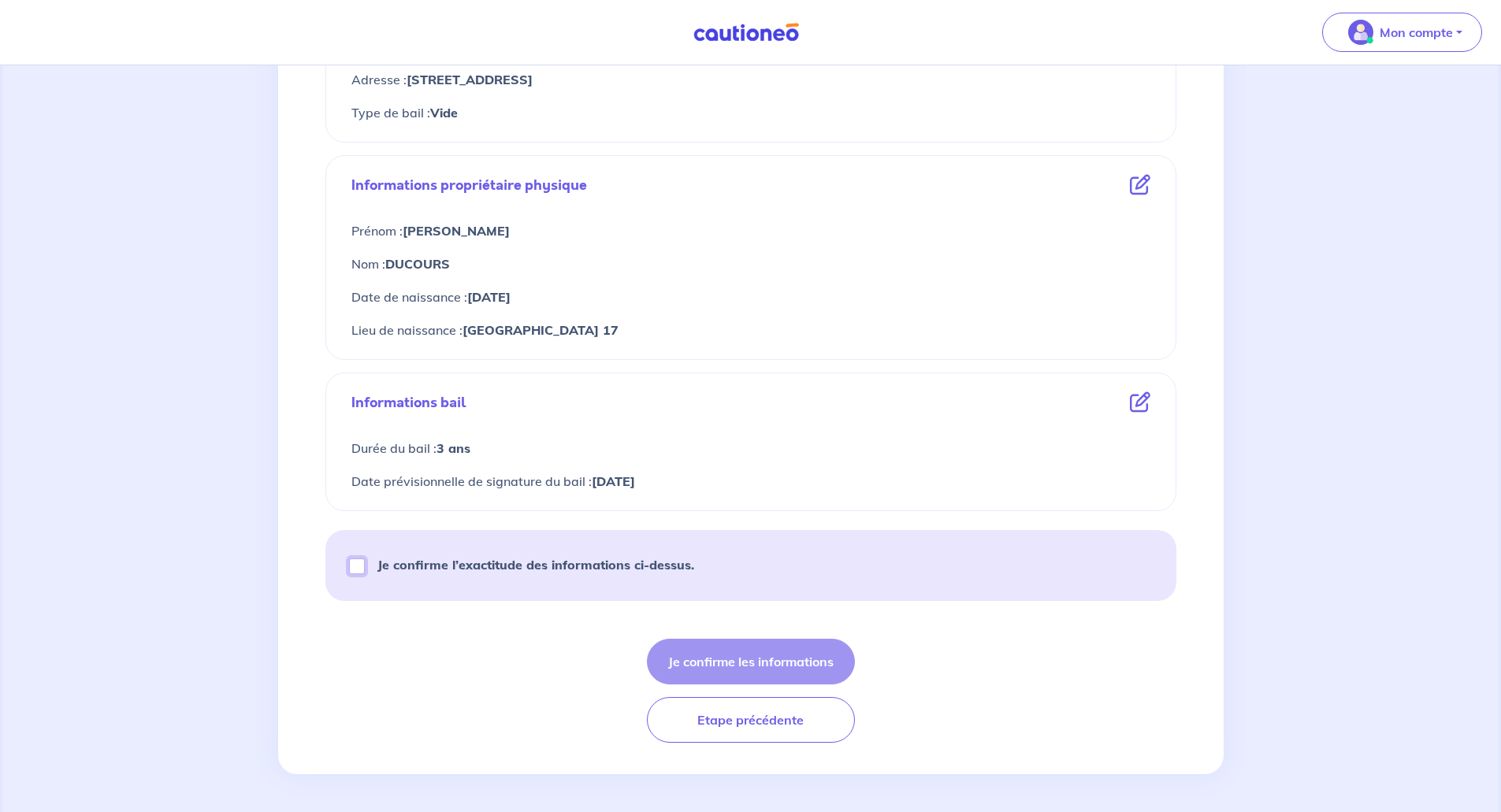
click at [359, 565] on input "Je confirme l’exactitude des informations ci-dessus." at bounding box center [357, 567] width 16 height 16
checkbox input "true"
click at [716, 655] on button "Je confirme les informations" at bounding box center [751, 661] width 208 height 46
